Goal: Find specific page/section: Find specific page/section

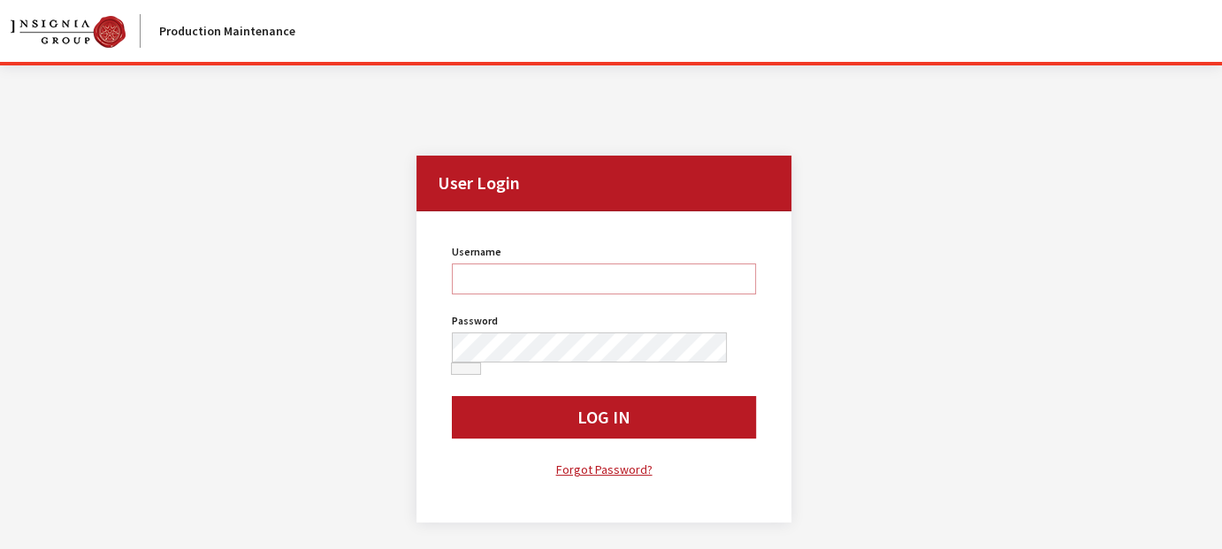
type input "rschmidt"
click at [528, 400] on button "Log In" at bounding box center [603, 417] width 303 height 42
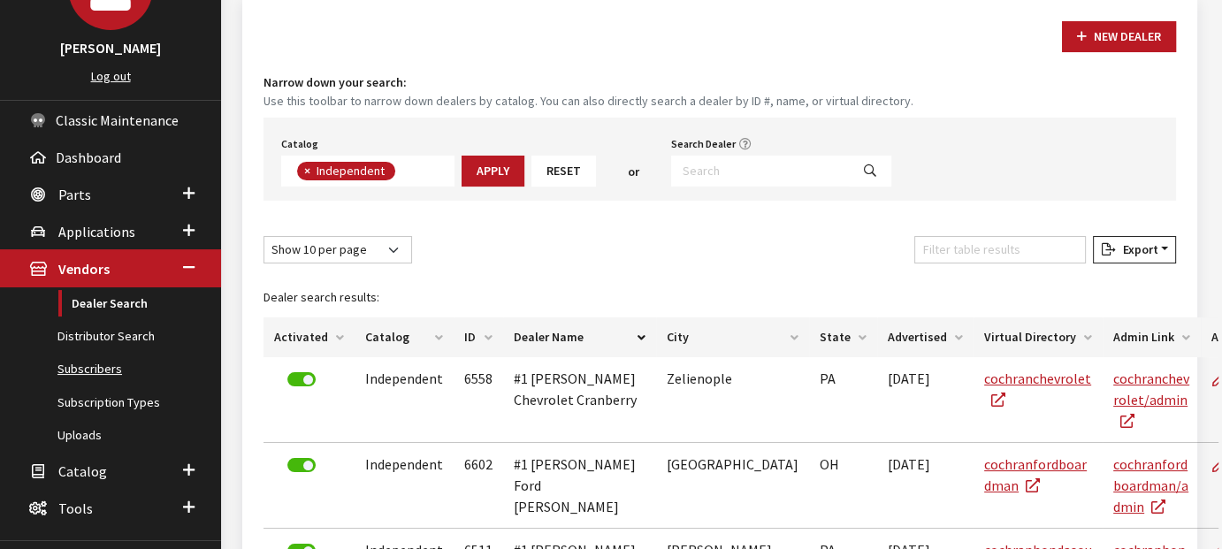
scroll to position [265, 0]
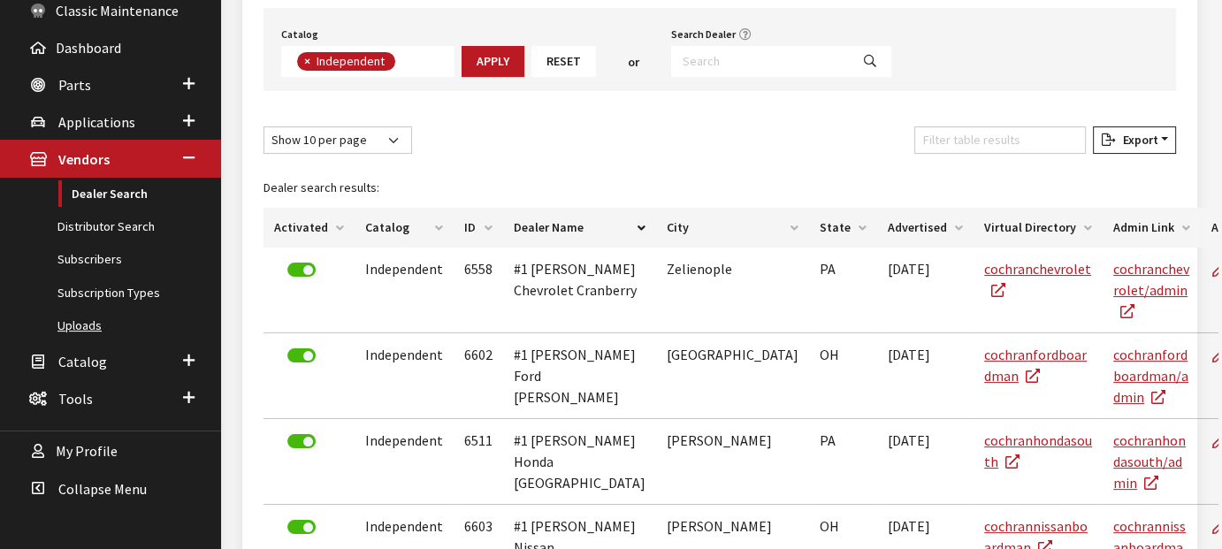
click at [89, 321] on link "Uploads" at bounding box center [110, 326] width 221 height 33
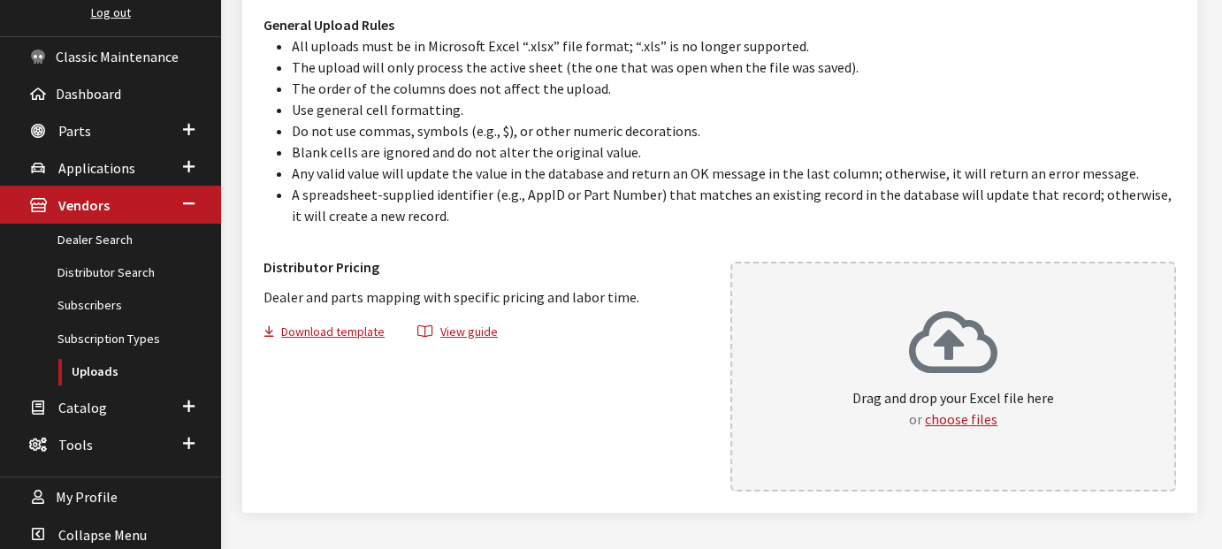
scroll to position [256, 0]
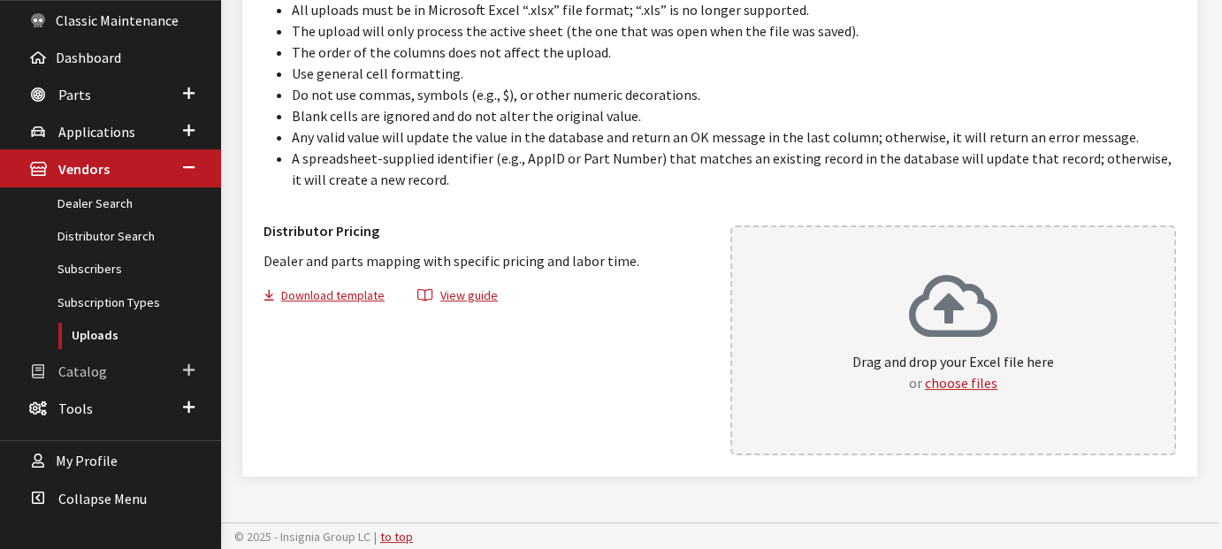
click at [85, 363] on span "Catalog" at bounding box center [82, 372] width 49 height 18
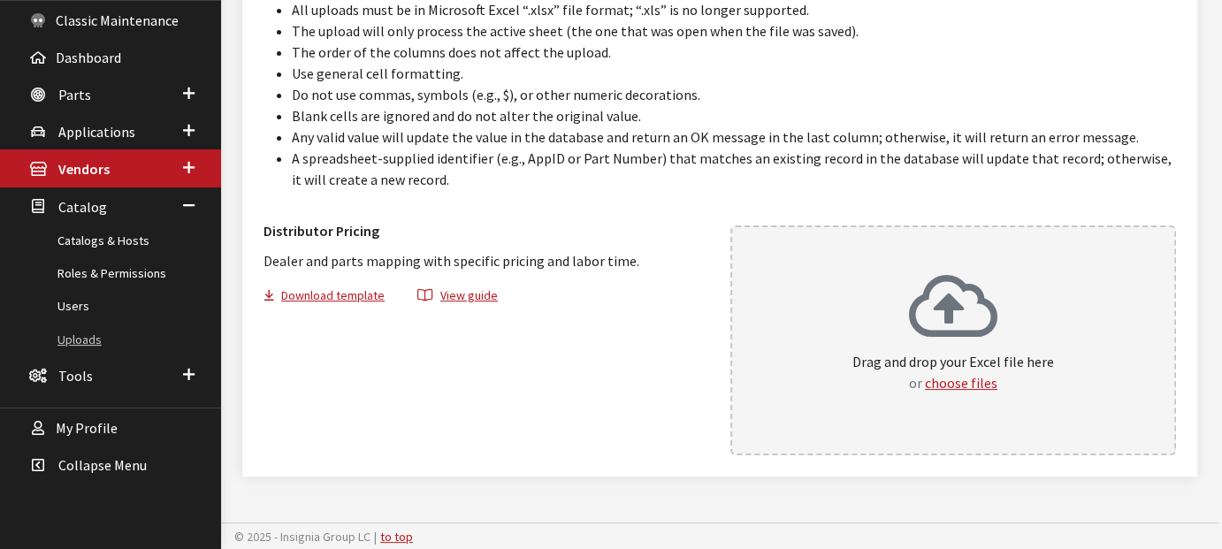
click at [80, 331] on link "Uploads" at bounding box center [110, 340] width 221 height 33
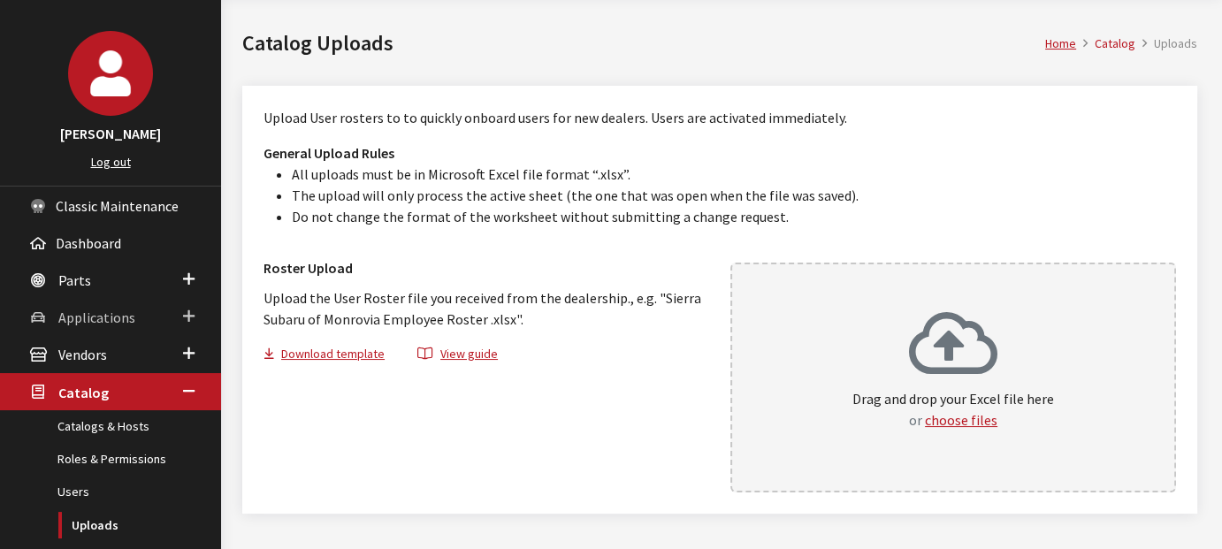
scroll to position [88, 0]
